Goal: Communication & Community: Share content

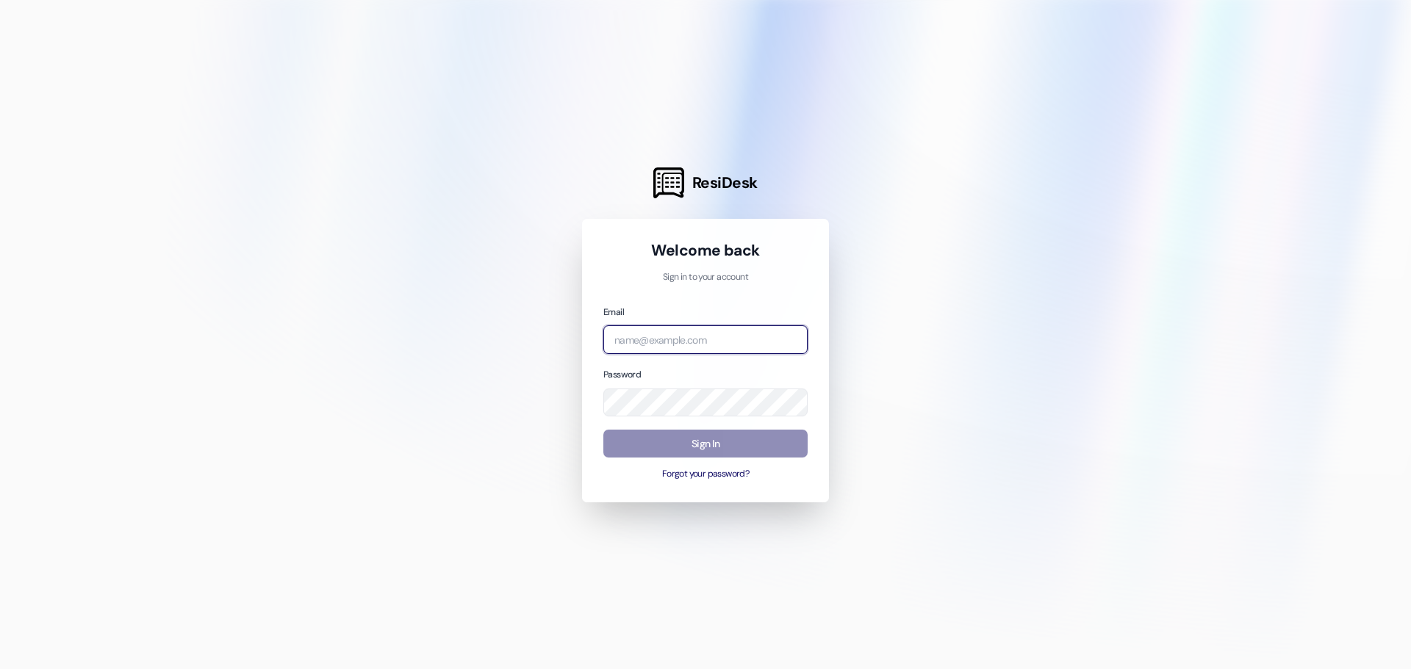
type input "[PERSON_NAME][EMAIL_ADDRESS][PERSON_NAME][DOMAIN_NAME]"
click at [700, 440] on button "Sign In" at bounding box center [705, 444] width 204 height 29
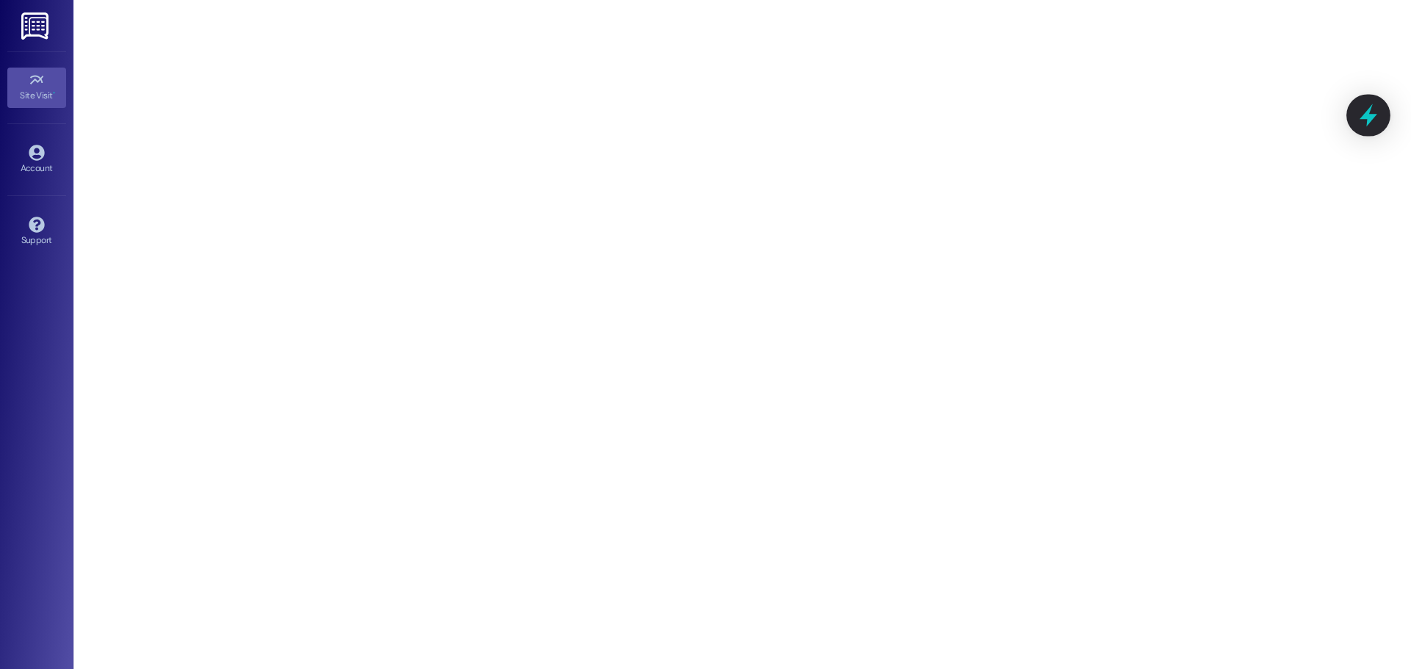
click at [1373, 112] on icon at bounding box center [1368, 115] width 25 height 25
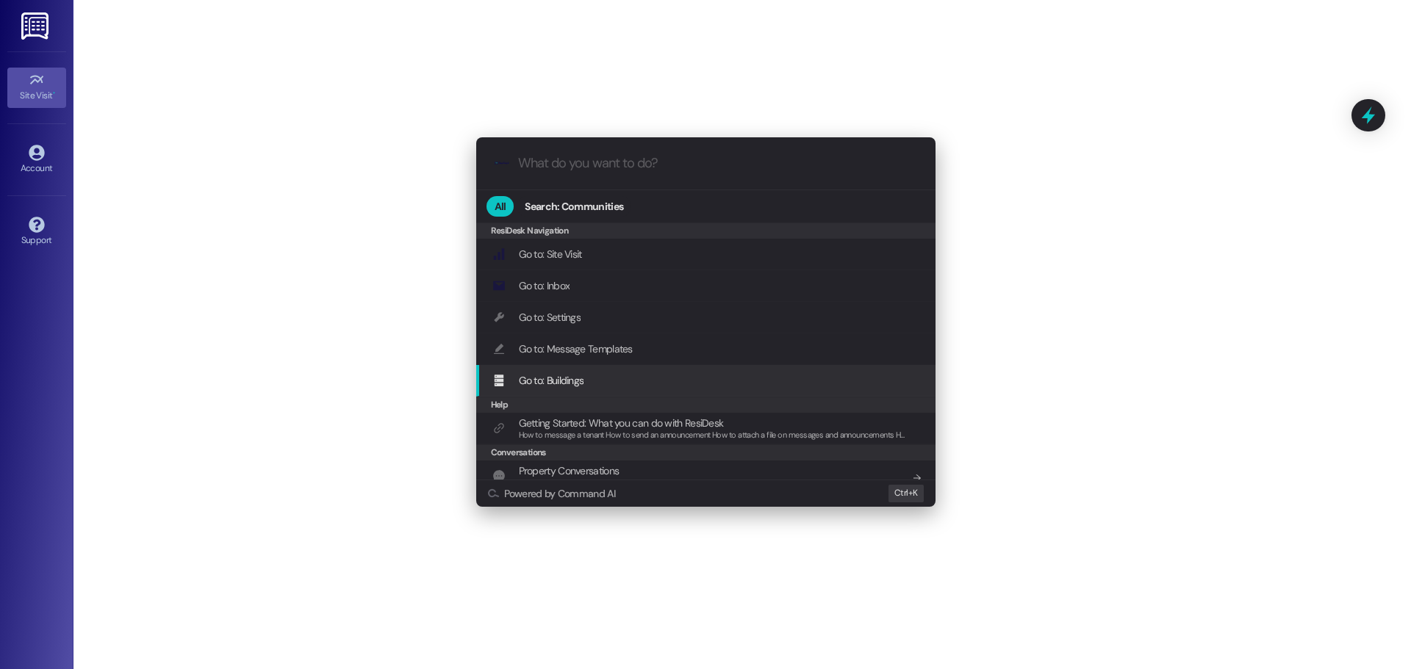
click at [602, 366] on div "Go to: Buildings Add shortcut" at bounding box center [705, 381] width 459 height 32
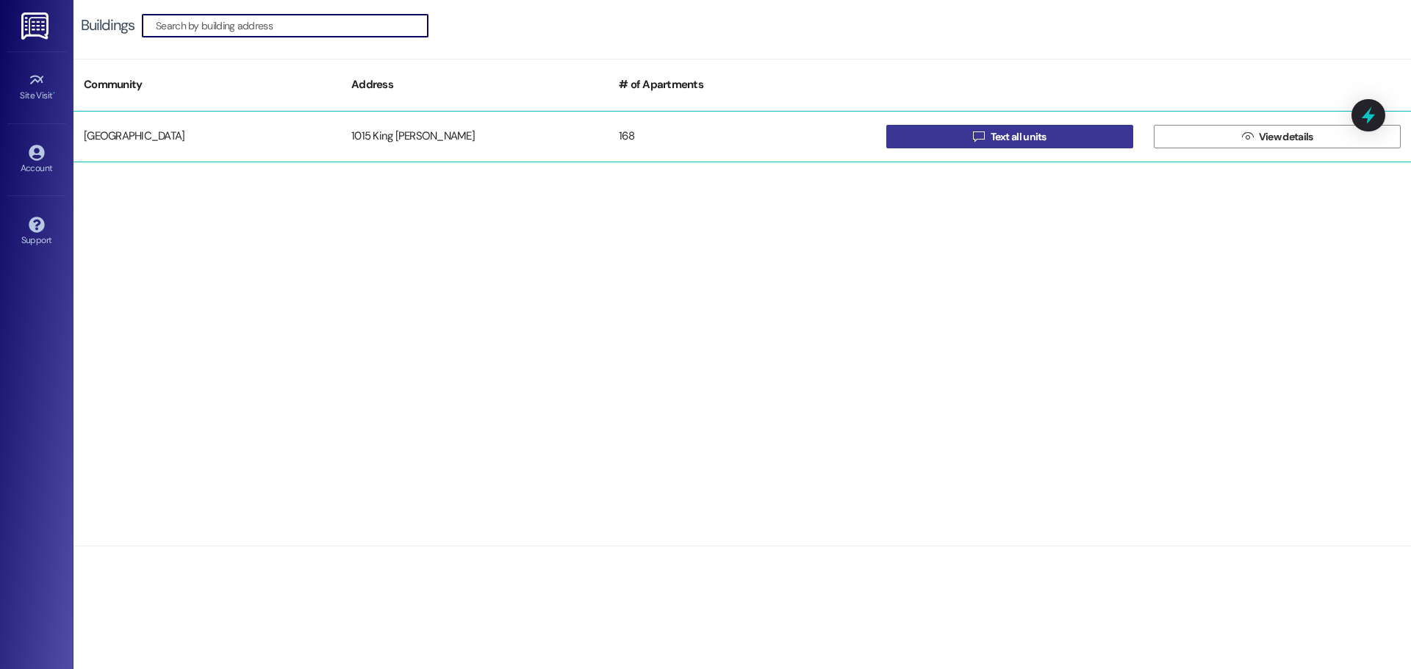
click at [1006, 136] on span "Text all units" at bounding box center [1019, 136] width 56 height 15
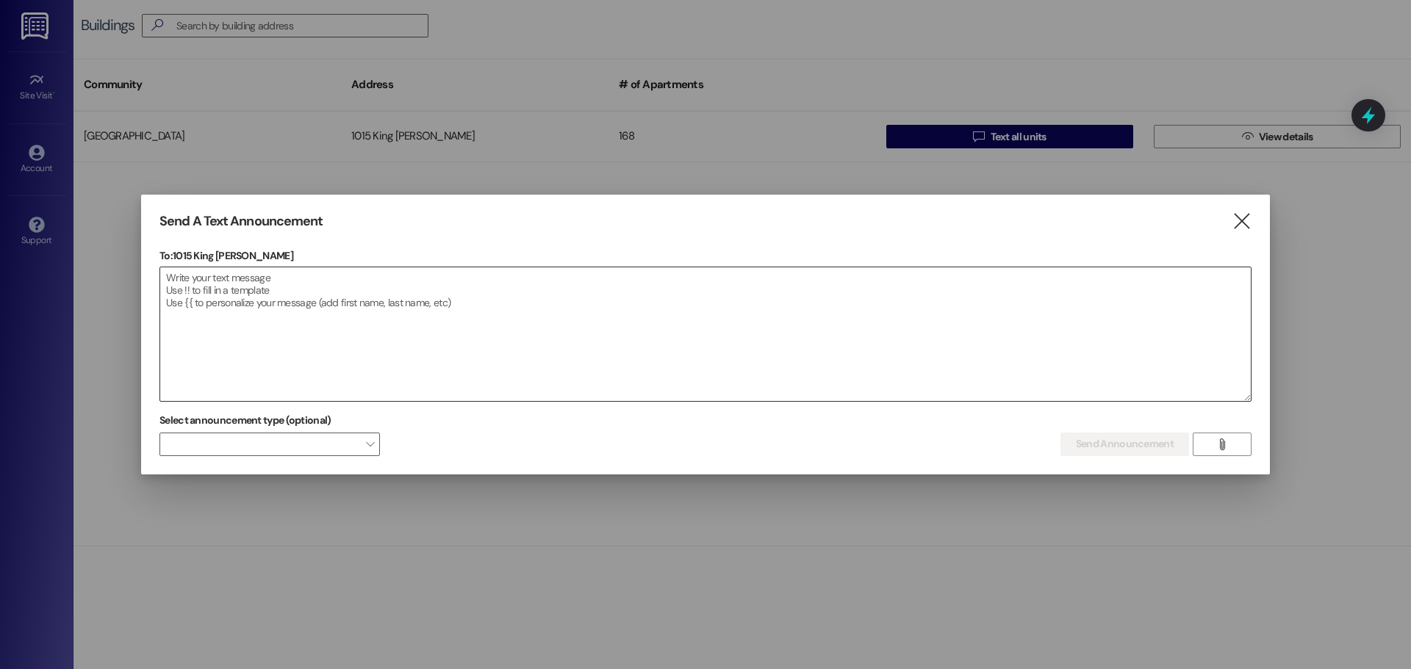
click at [420, 305] on textarea at bounding box center [705, 334] width 1091 height 134
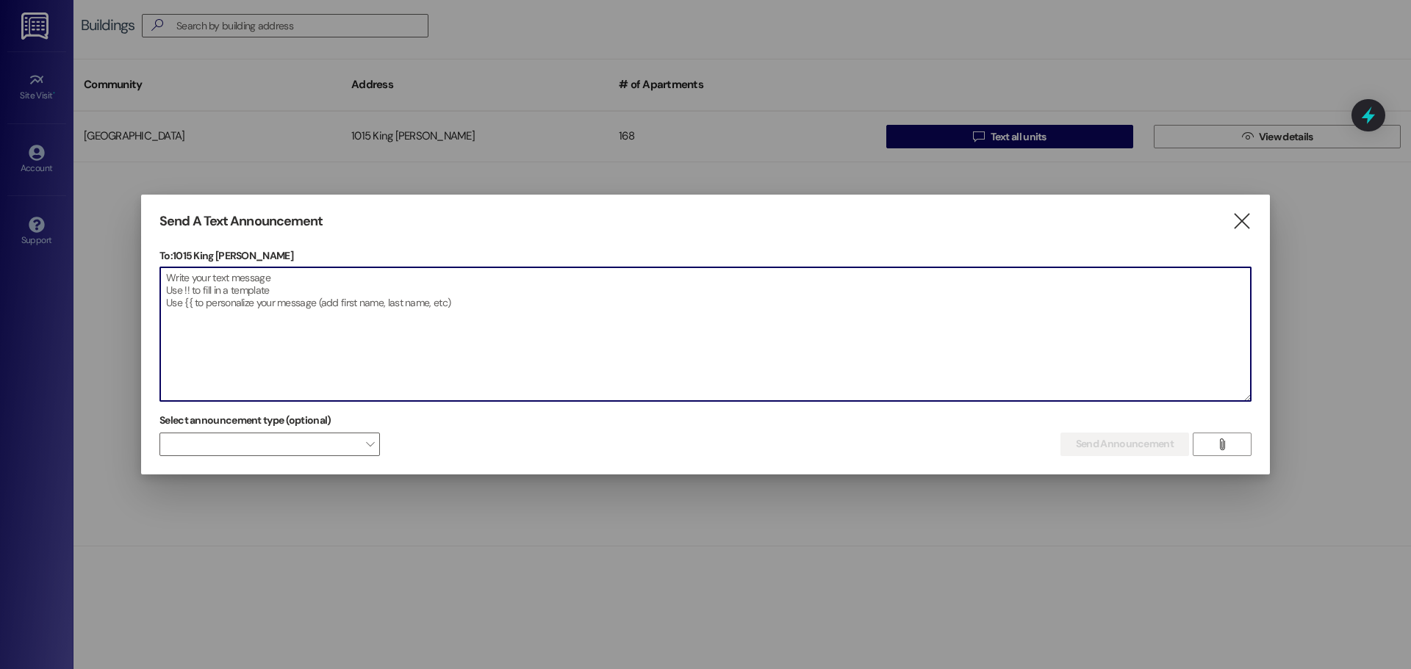
paste textarea "Dear Residents, As many of you know, we have spent the last 15 months hard at w…"
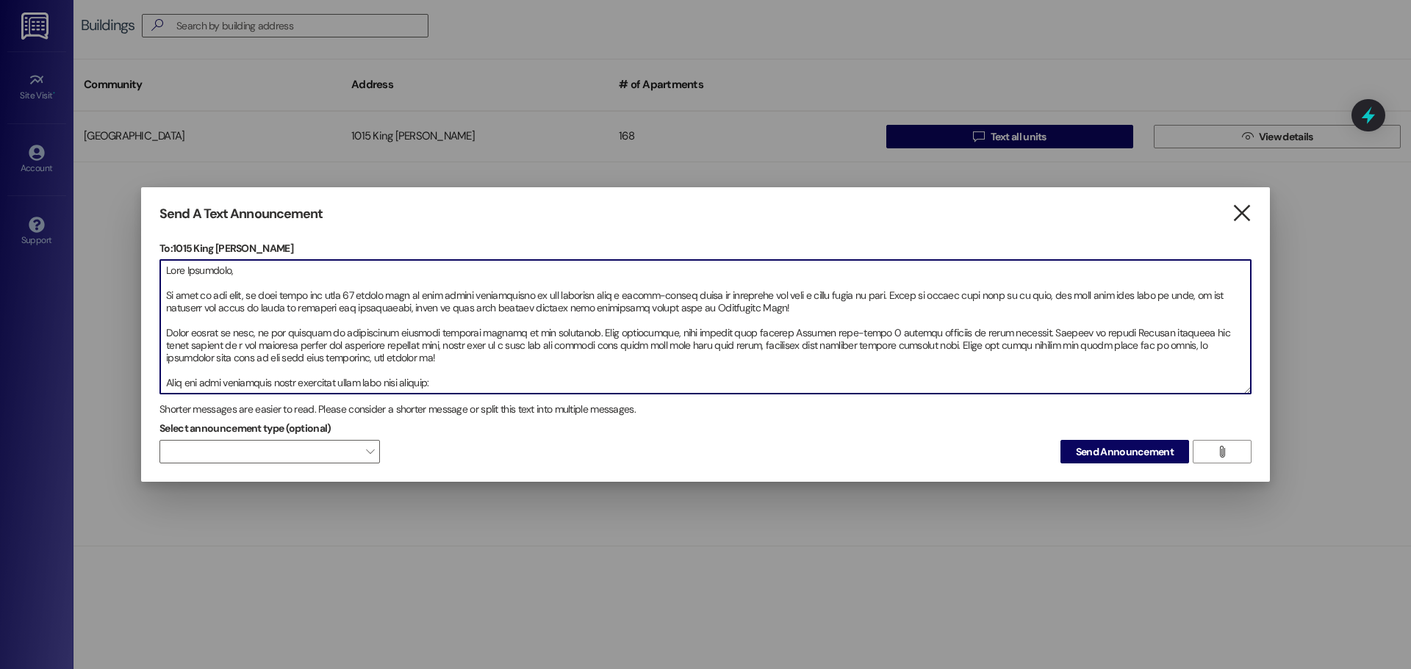
type textarea "Dear Residents, As many of you know, we have spent the last 15 months hard at w…"
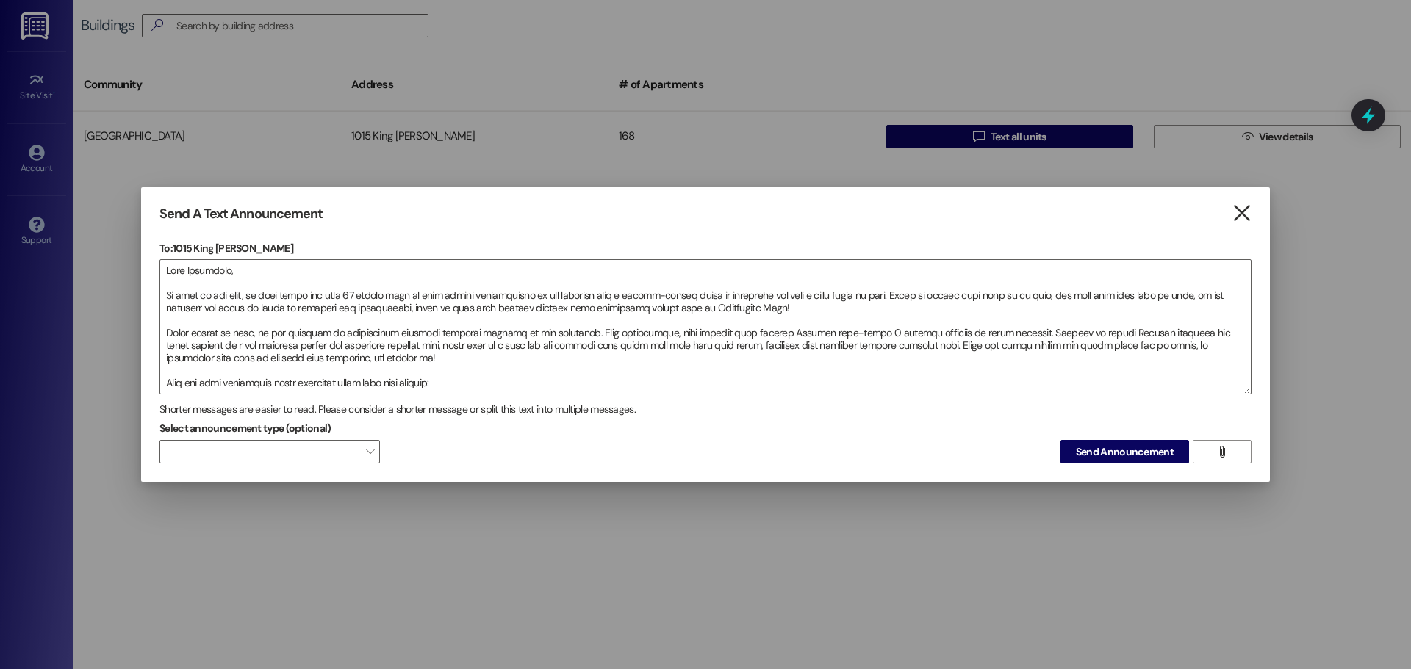
click at [1248, 209] on icon "" at bounding box center [1242, 213] width 20 height 15
